Goal: Information Seeking & Learning: Find specific fact

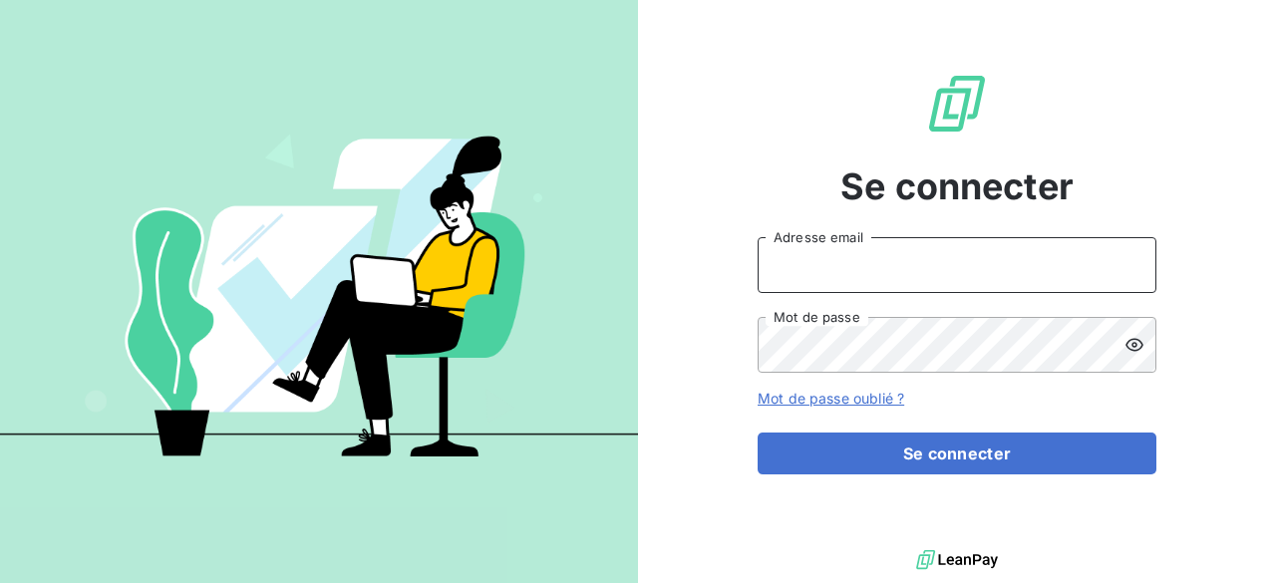
click at [825, 263] on input "Adresse email" at bounding box center [956, 265] width 399 height 56
type input "[EMAIL_ADDRESS][DOMAIN_NAME]"
click at [757, 432] on button "Se connecter" at bounding box center [956, 453] width 399 height 42
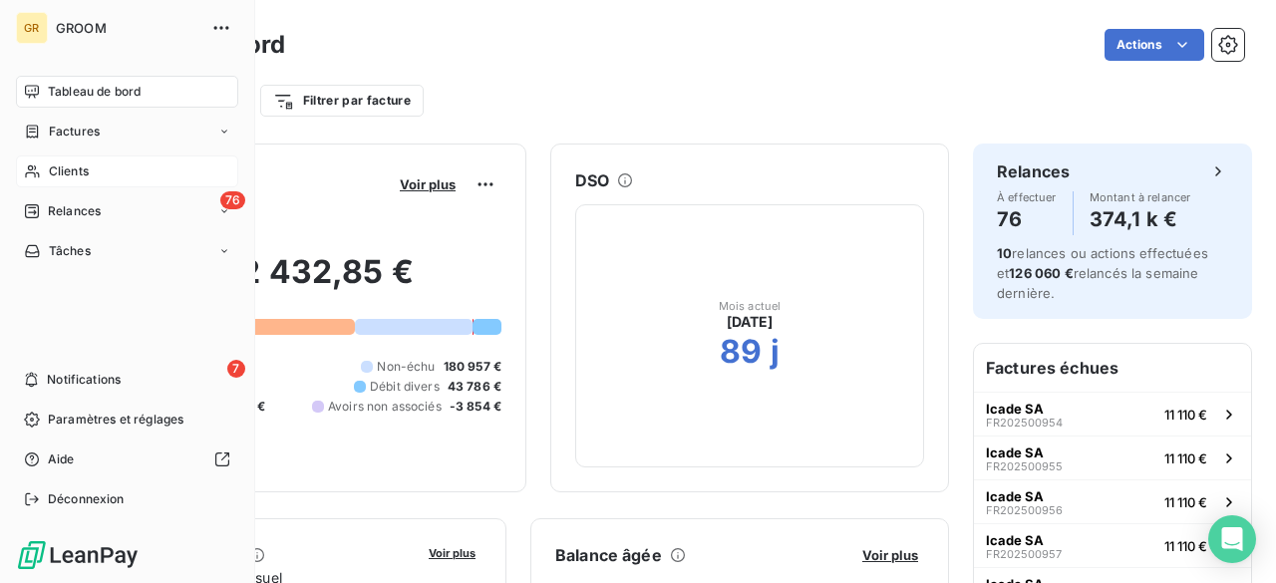
click at [64, 162] on span "Clients" at bounding box center [69, 171] width 40 height 18
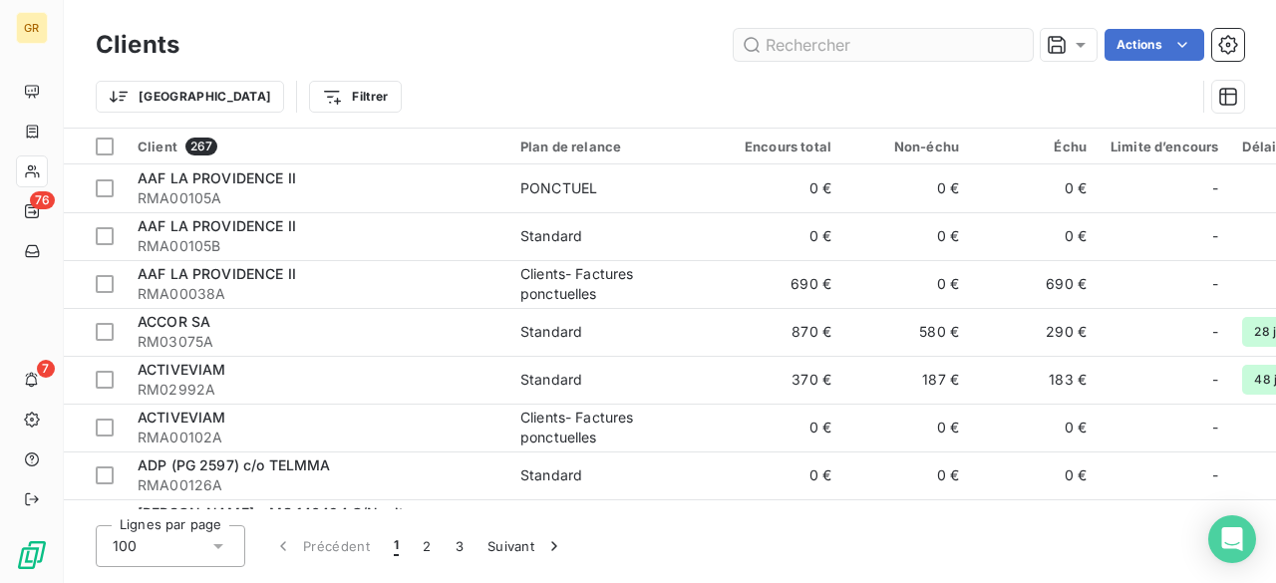
click at [817, 57] on input "text" at bounding box center [882, 45] width 299 height 32
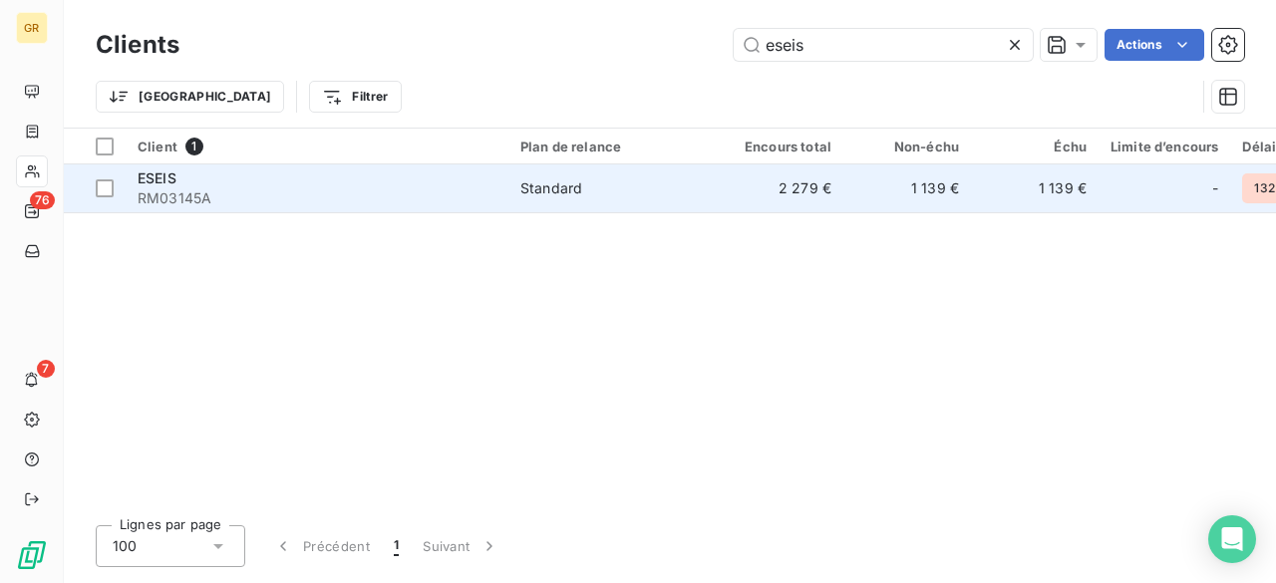
type input "eseis"
click at [331, 186] on div "ESEIS" at bounding box center [317, 178] width 359 height 20
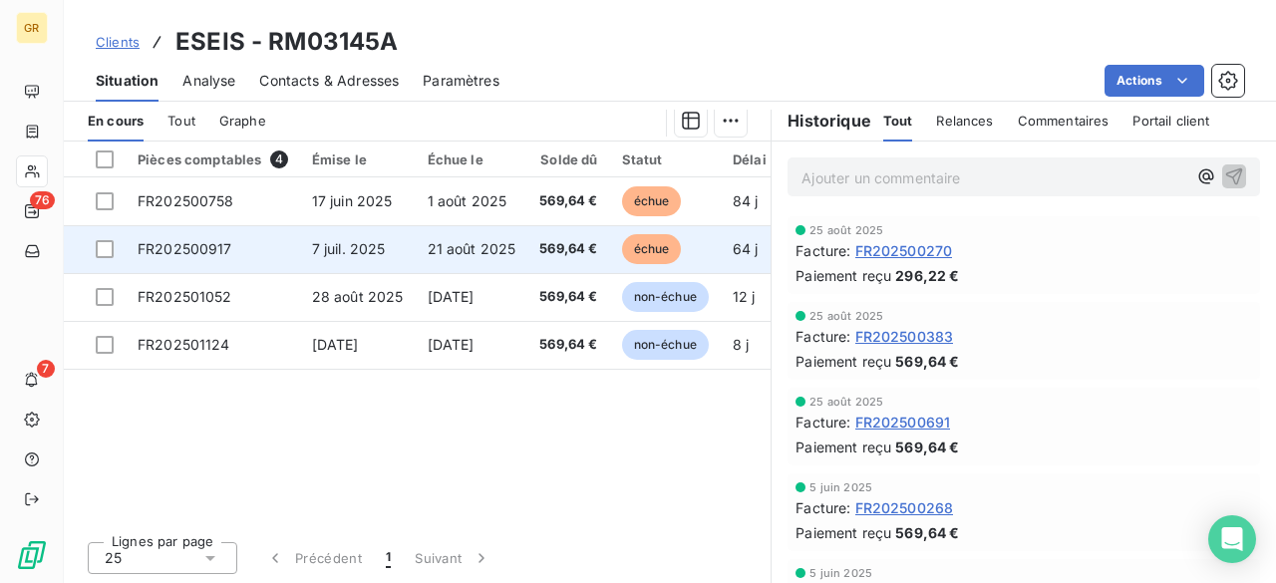
click at [657, 244] on span "échue" at bounding box center [652, 249] width 60 height 30
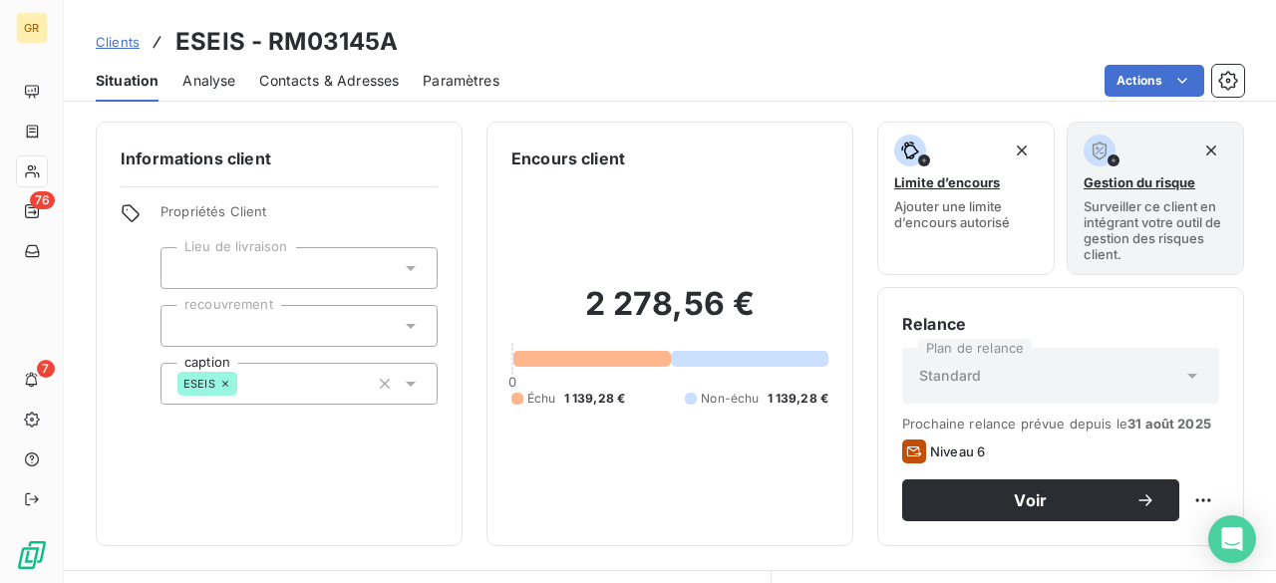
click at [199, 73] on span "Analyse" at bounding box center [208, 81] width 53 height 20
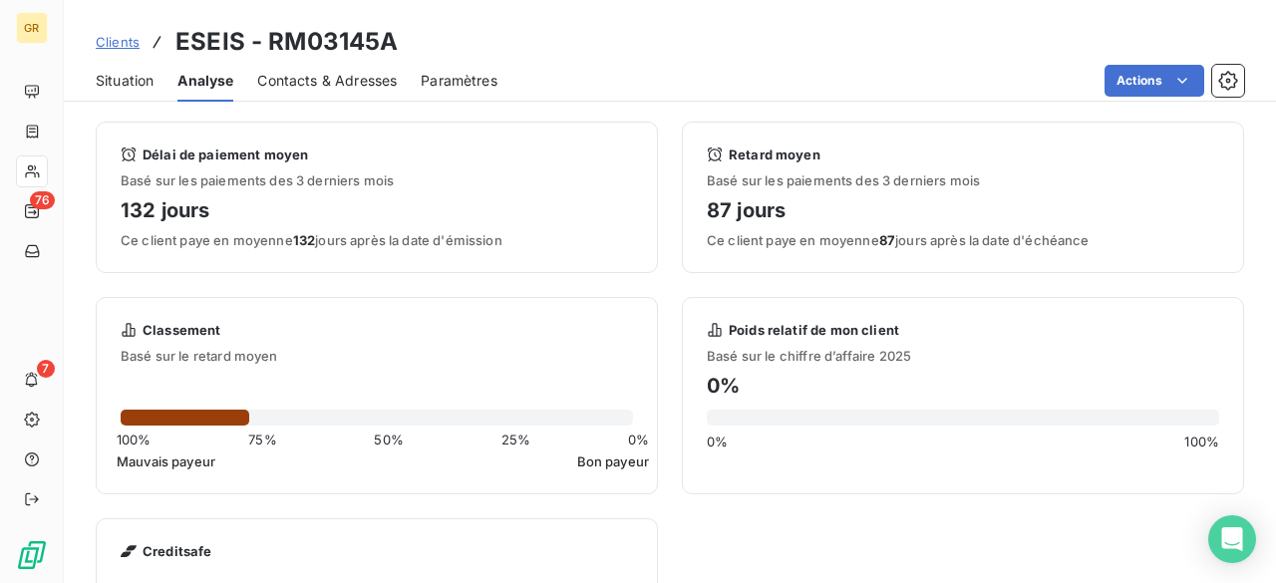
click at [136, 95] on div "Situation" at bounding box center [125, 81] width 58 height 42
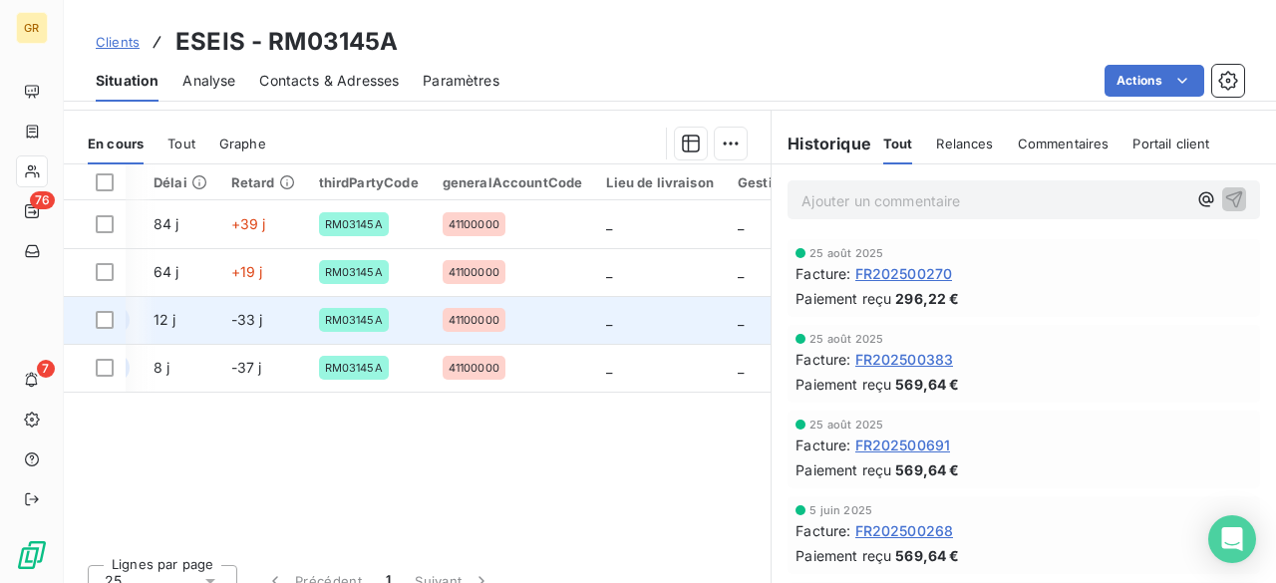
scroll to position [0, 827]
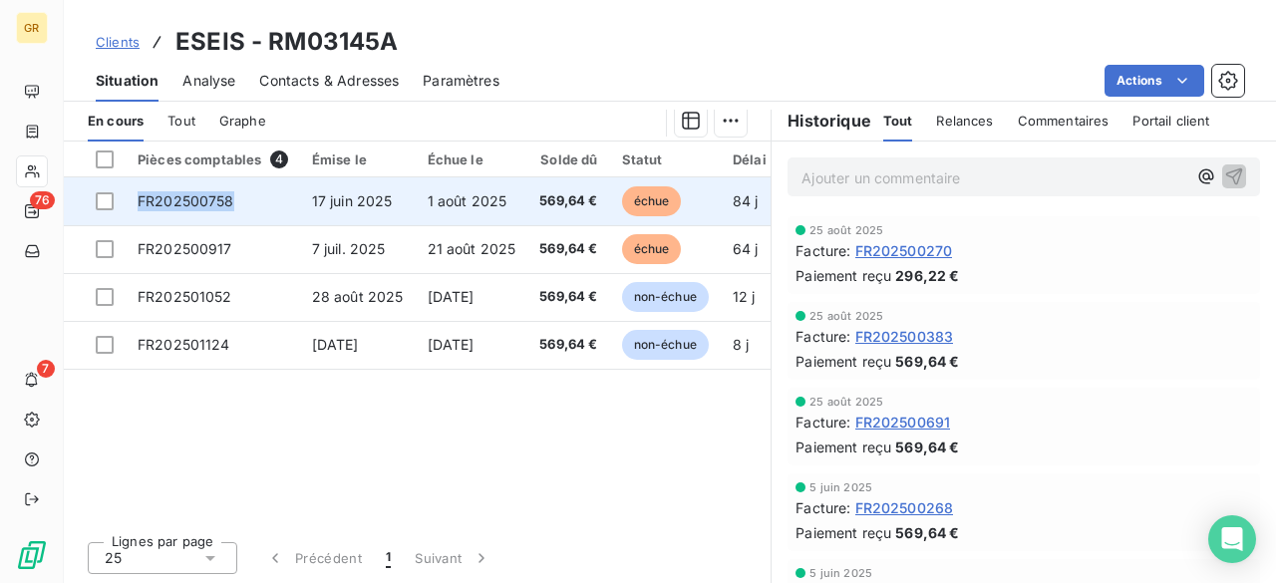
drag, startPoint x: 138, startPoint y: 197, endPoint x: 240, endPoint y: 202, distance: 102.8
click at [240, 202] on td "FR202500758" at bounding box center [213, 201] width 174 height 48
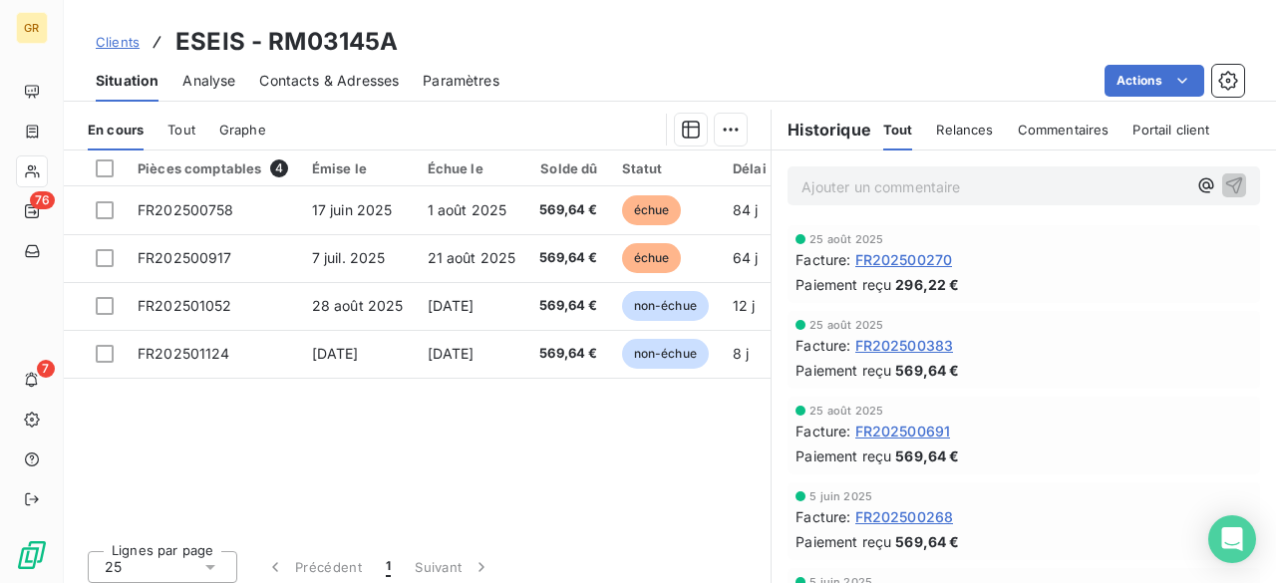
scroll to position [480, 0]
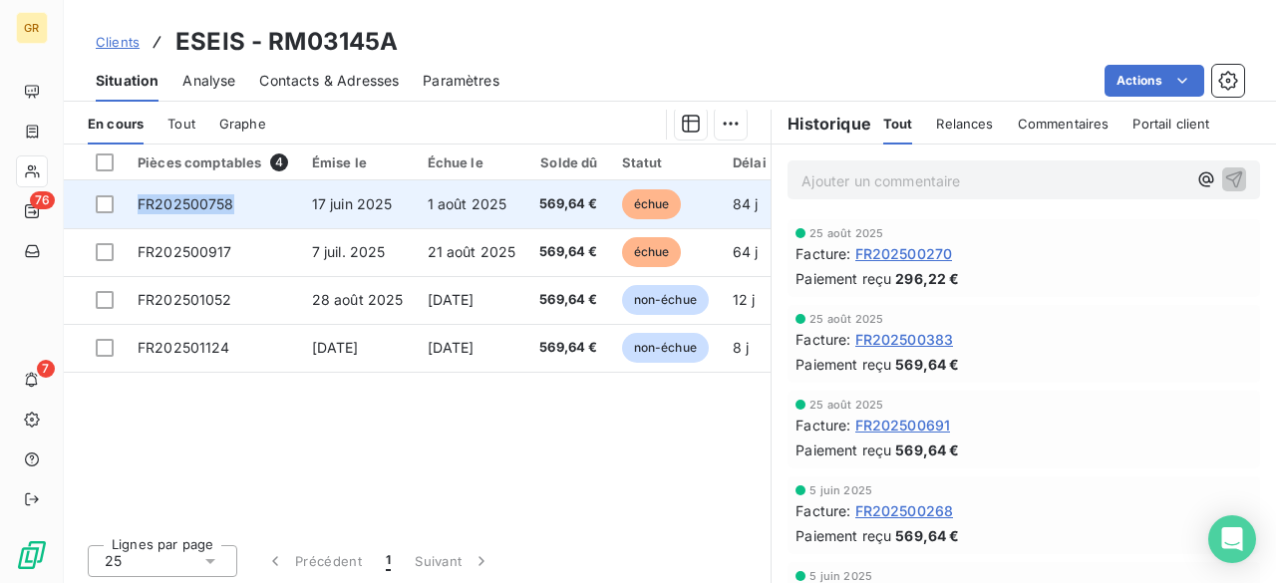
drag, startPoint x: 241, startPoint y: 206, endPoint x: 130, endPoint y: 214, distance: 111.9
click at [130, 214] on td "FR202500758" at bounding box center [213, 204] width 174 height 48
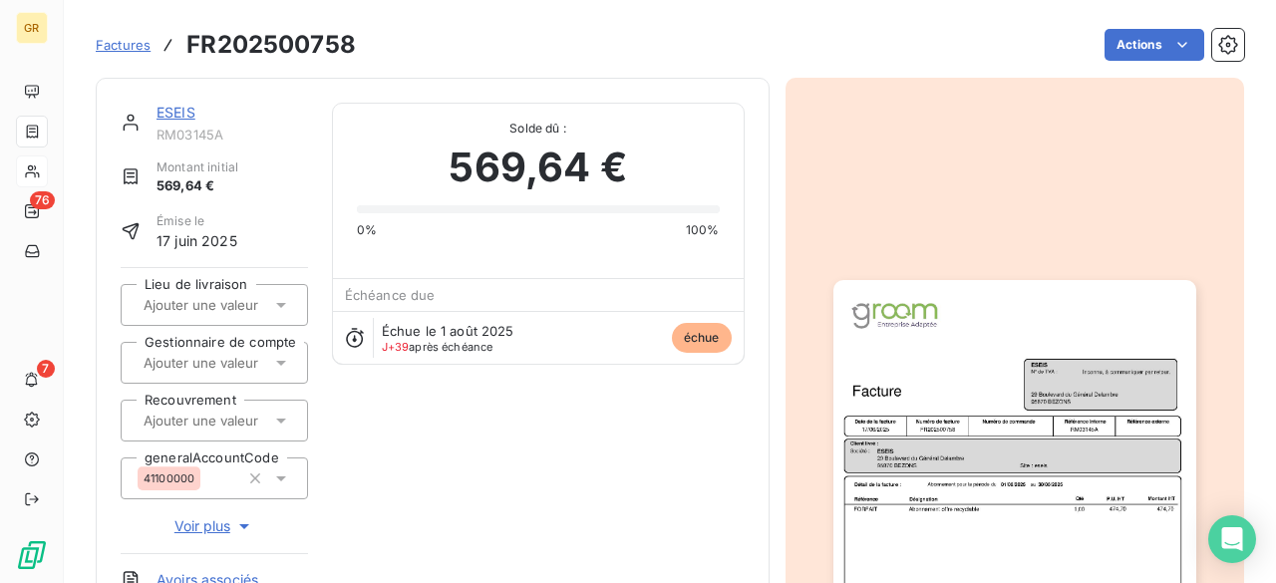
click at [277, 49] on h3 "FR202500758" at bounding box center [270, 45] width 169 height 36
copy h3 "FR202500758"
click at [411, 121] on span "Solde dû :" at bounding box center [538, 129] width 363 height 18
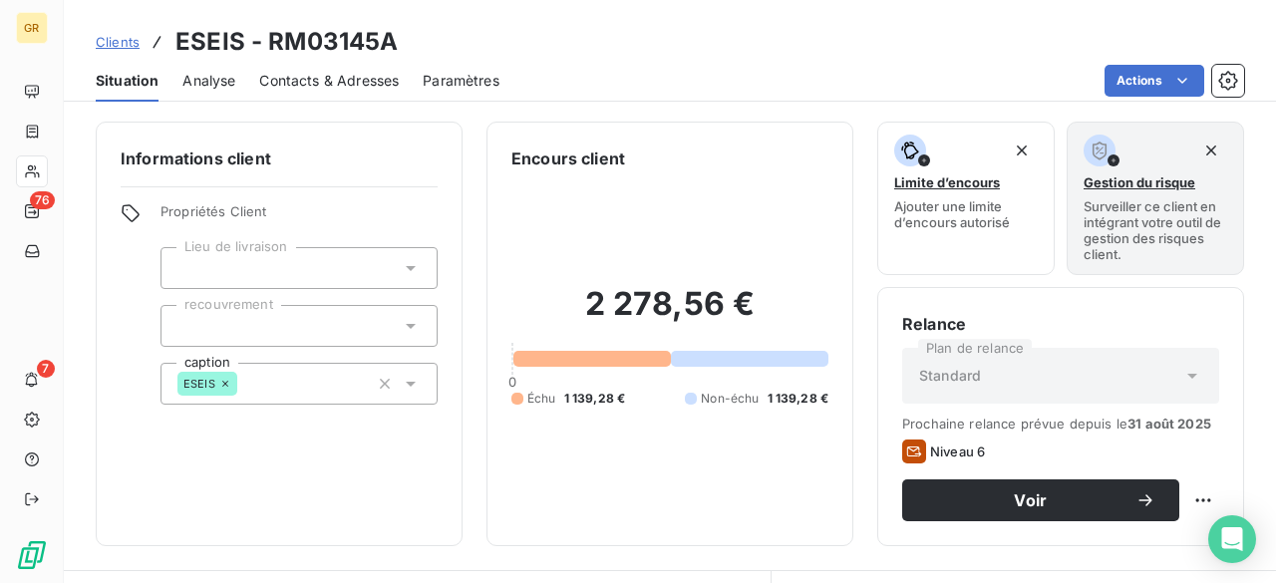
drag, startPoint x: 409, startPoint y: 296, endPoint x: 426, endPoint y: -41, distance: 337.2
drag, startPoint x: 426, startPoint y: -41, endPoint x: 470, endPoint y: 482, distance: 525.1
click at [470, 482] on div "Informations client Propriétés Client Lieu de livraison recouvrement caption ES…" at bounding box center [670, 334] width 1212 height 425
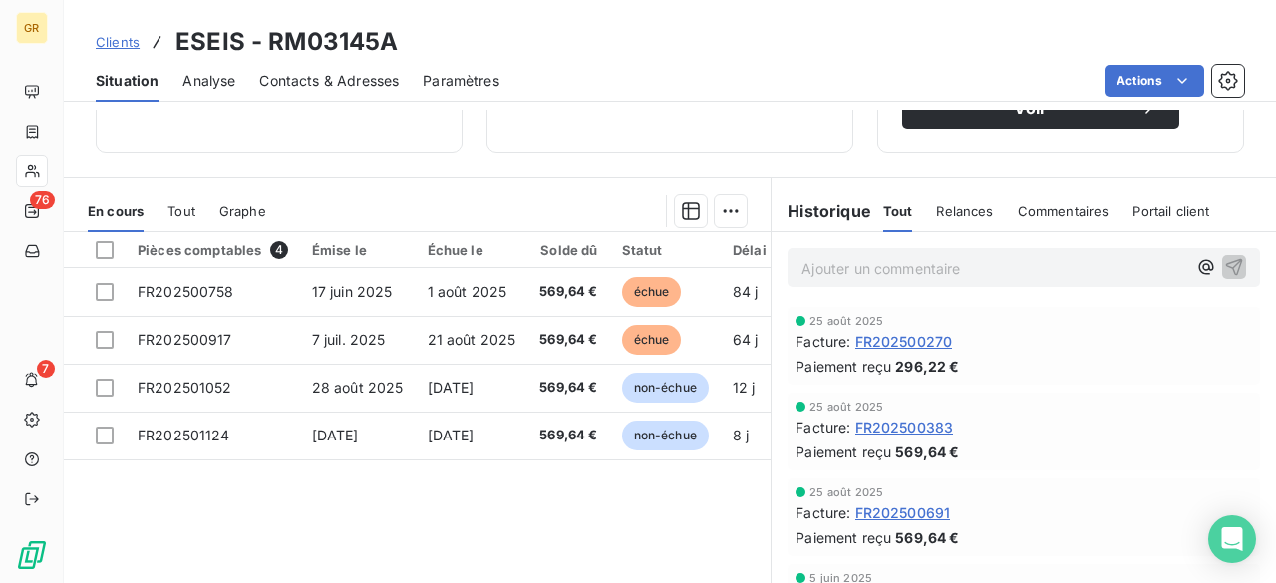
scroll to position [394, 0]
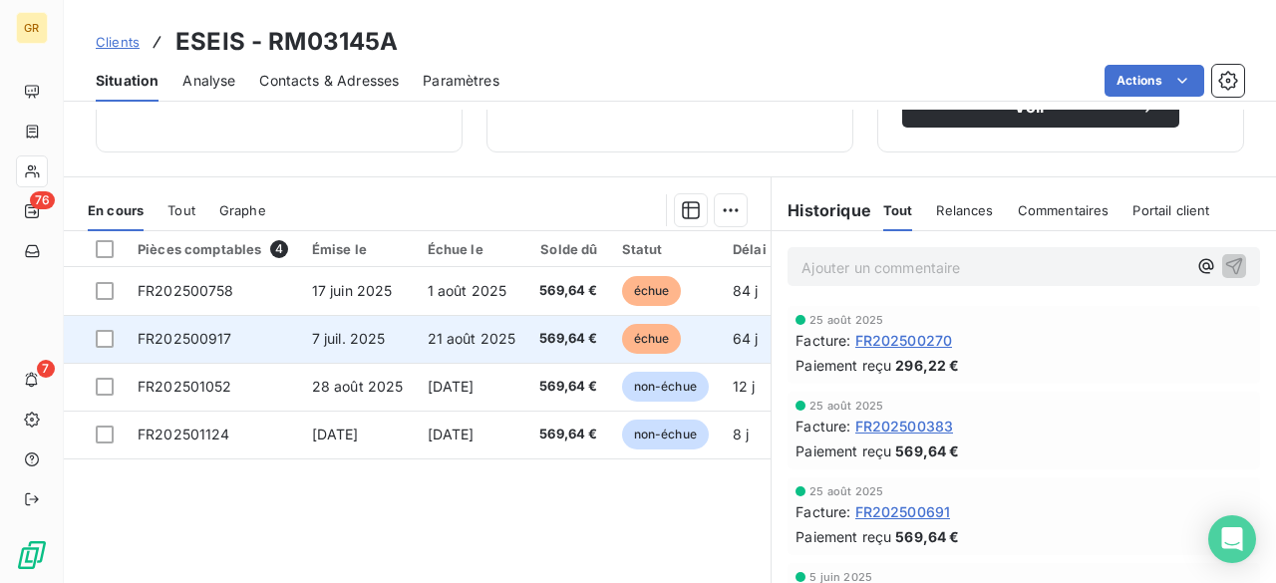
click at [209, 336] on span "FR202500917" at bounding box center [185, 338] width 95 height 17
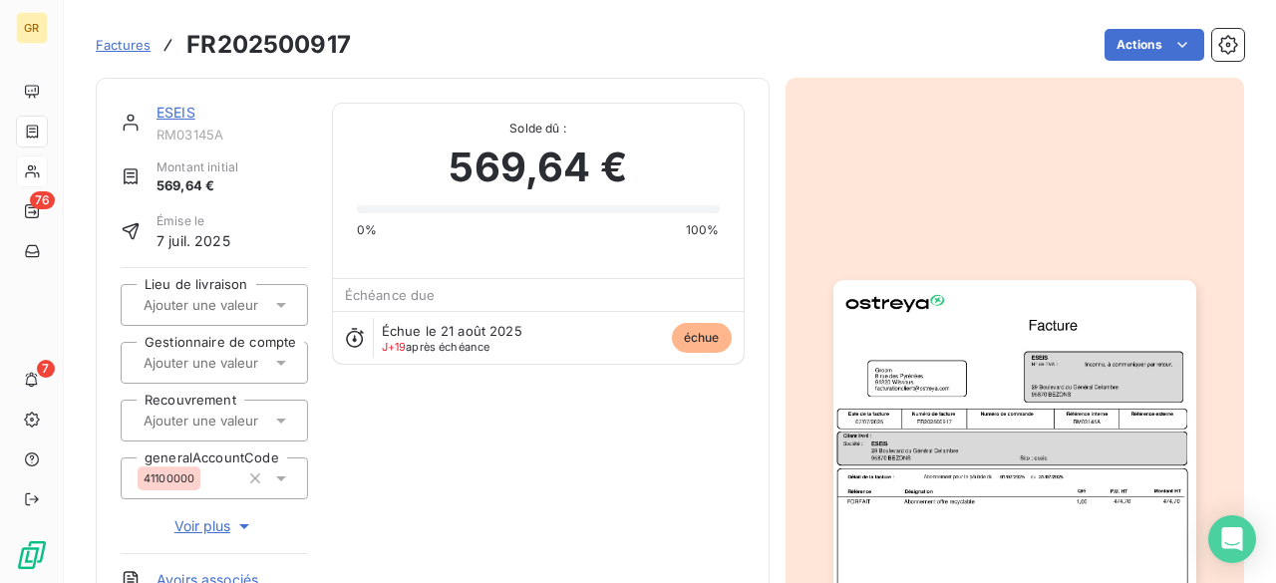
click at [223, 49] on h3 "FR202500917" at bounding box center [268, 45] width 164 height 36
copy h3 "FR202500917"
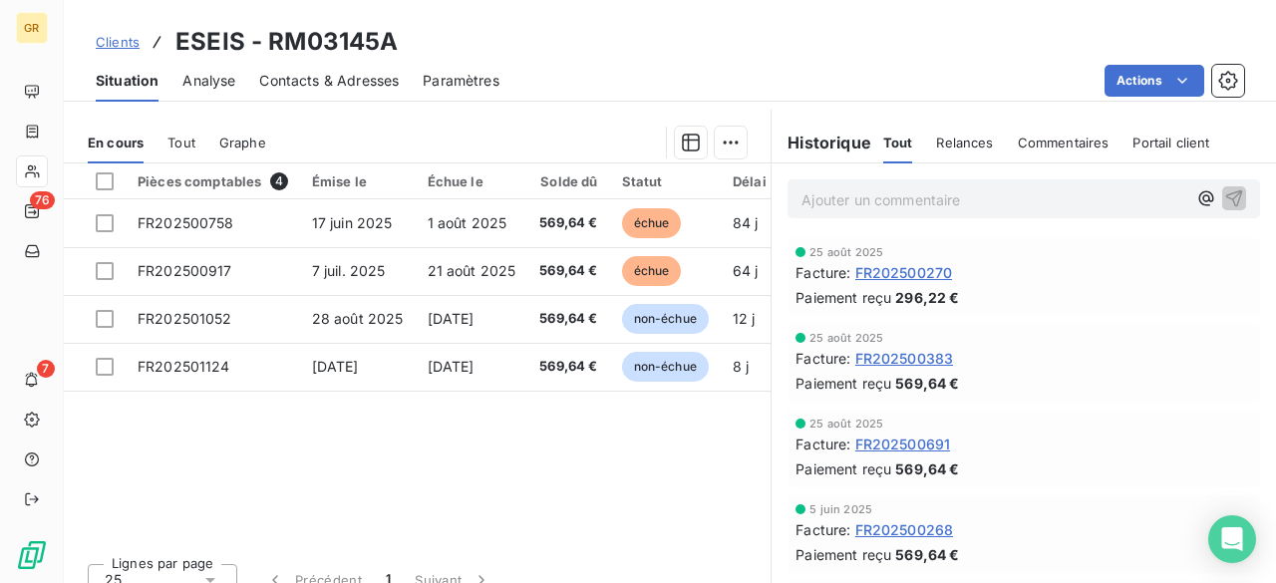
scroll to position [460, 0]
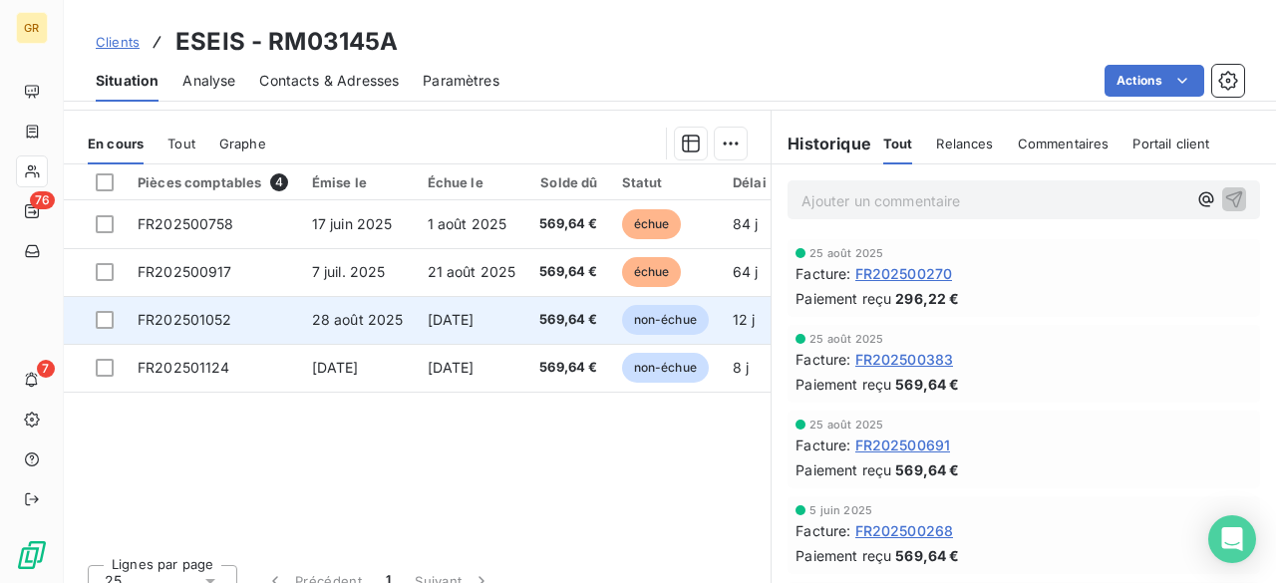
click at [231, 321] on td "FR202501052" at bounding box center [213, 320] width 174 height 48
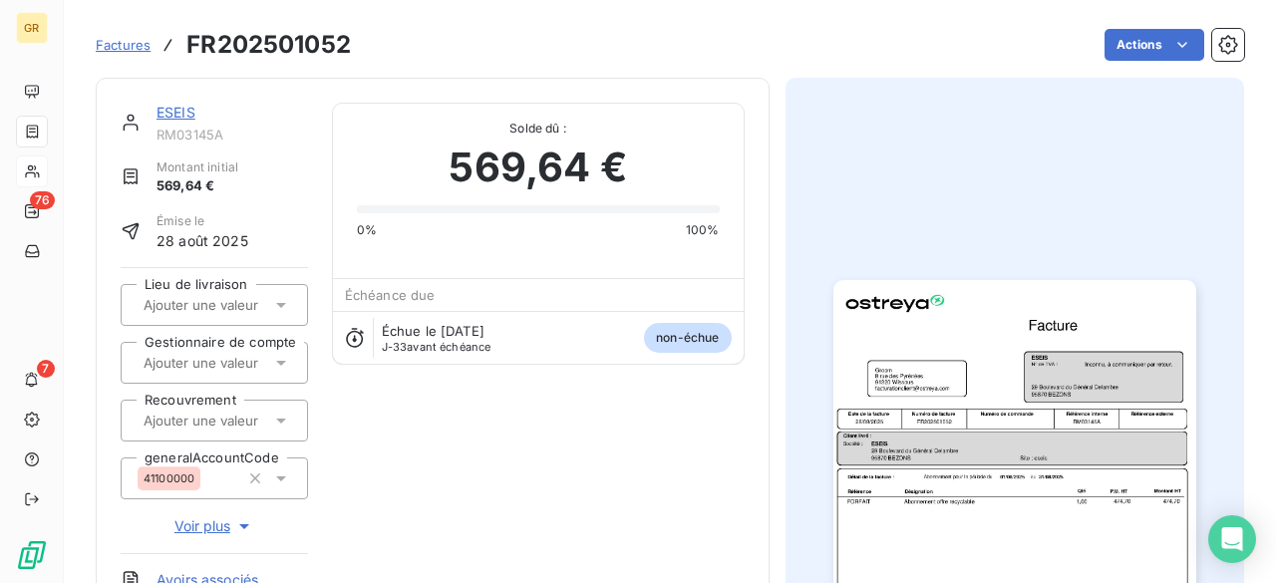
click at [239, 41] on h3 "FR202501052" at bounding box center [268, 45] width 164 height 36
copy h3 "FR202501052"
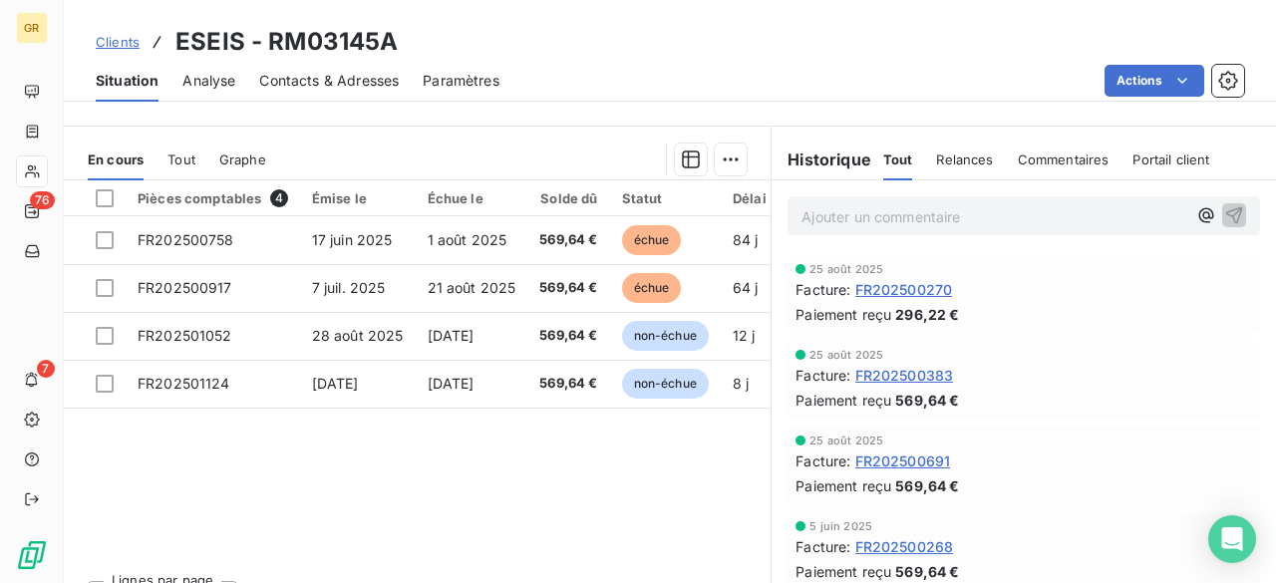
scroll to position [483, 0]
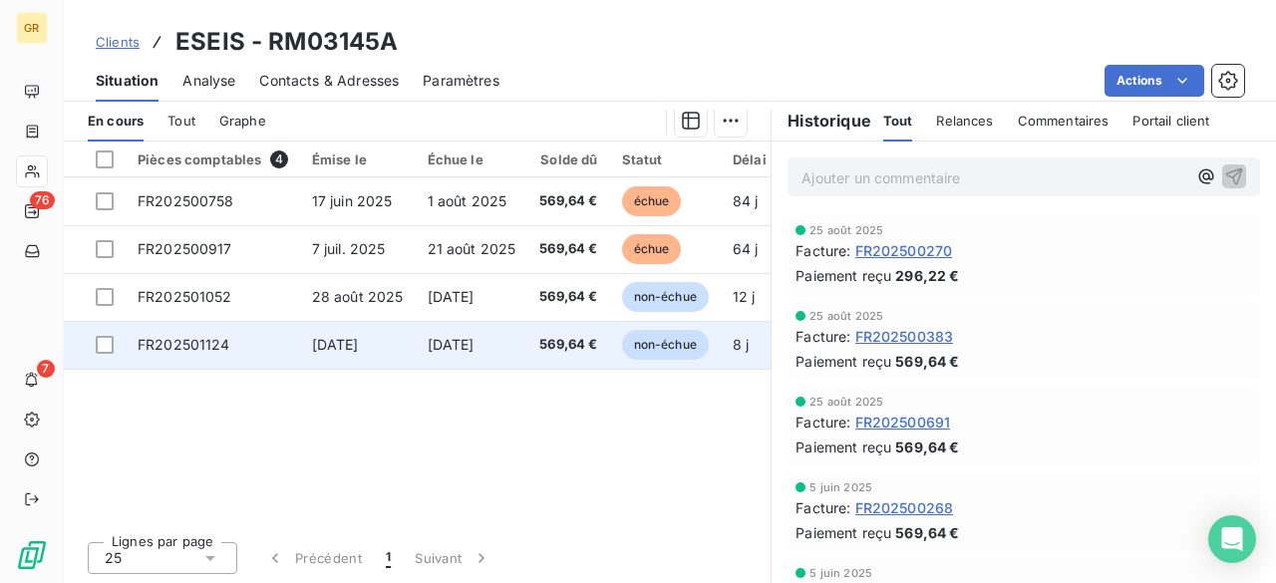
click at [175, 338] on span "FR202501124" at bounding box center [184, 344] width 93 height 17
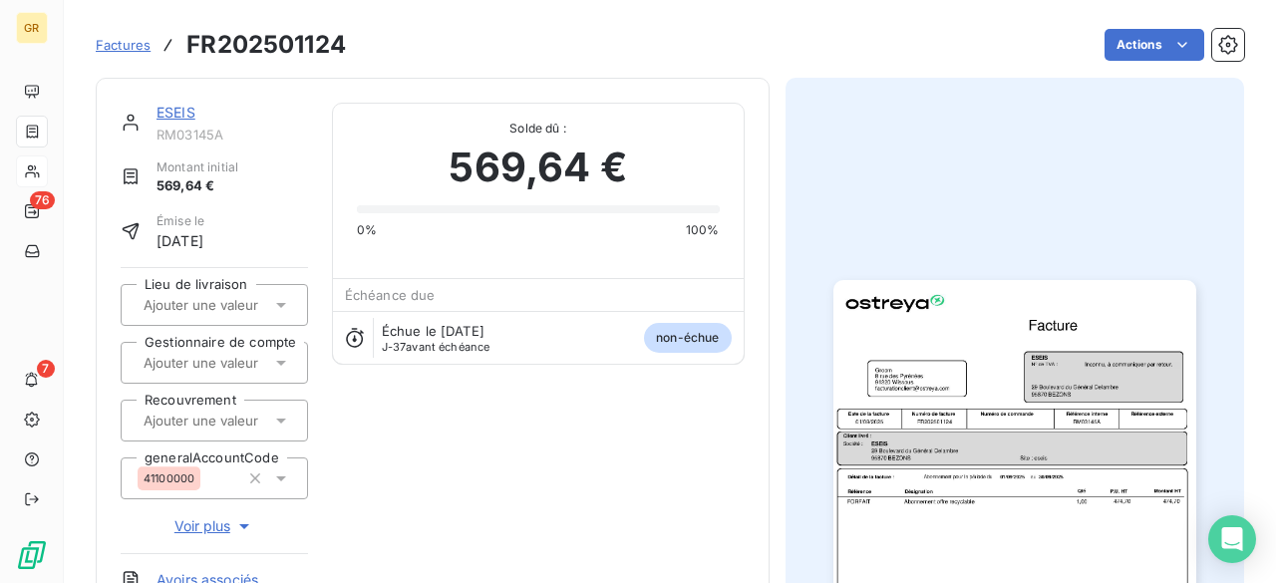
click at [269, 46] on h3 "FR202501124" at bounding box center [265, 45] width 159 height 36
copy h3 "FR202501124"
click at [676, 56] on div "Actions" at bounding box center [807, 45] width 874 height 32
